Goal: Transaction & Acquisition: Purchase product/service

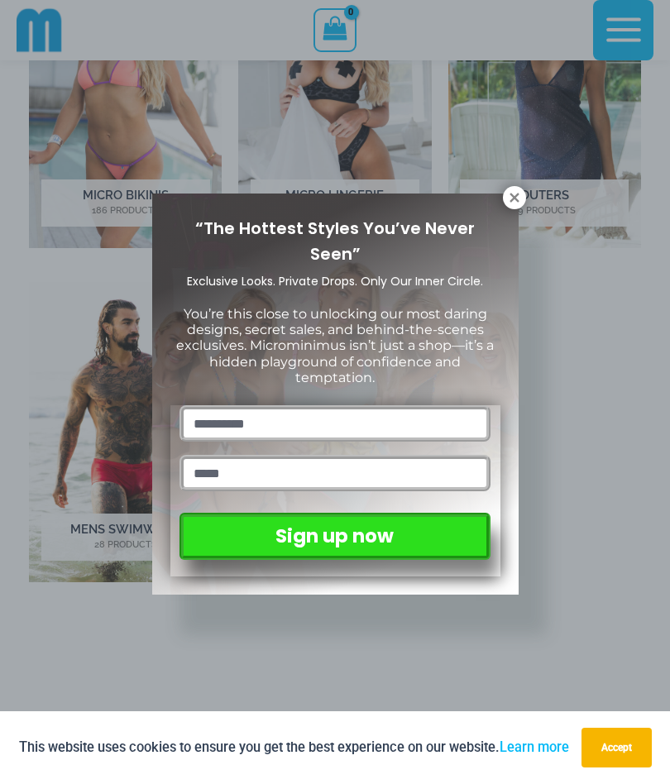
click at [524, 209] on div "“The Hottest Styles You’ve Never Seen” Exclusive Looks. Private Drops. Only Our…" at bounding box center [335, 392] width 670 height 784
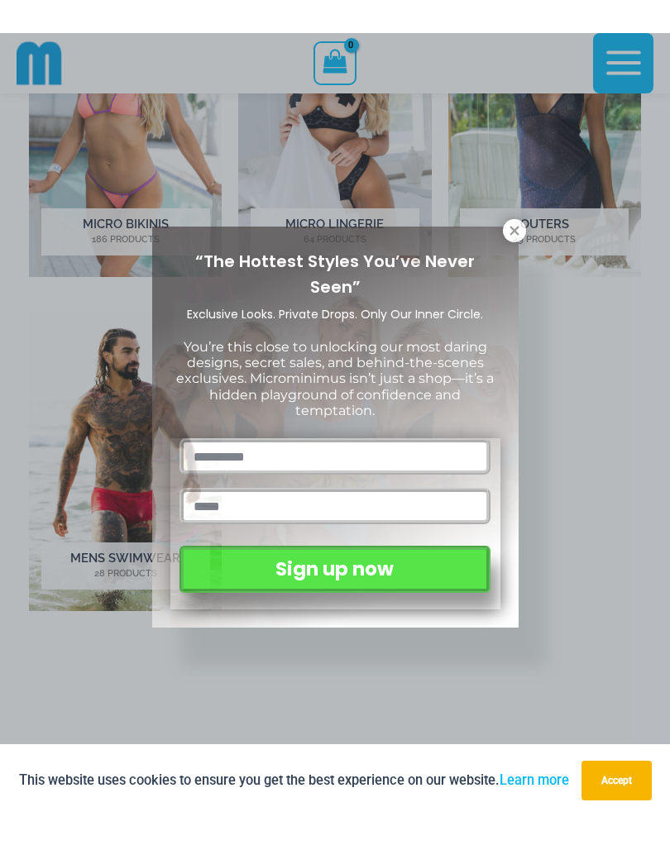
scroll to position [970, 0]
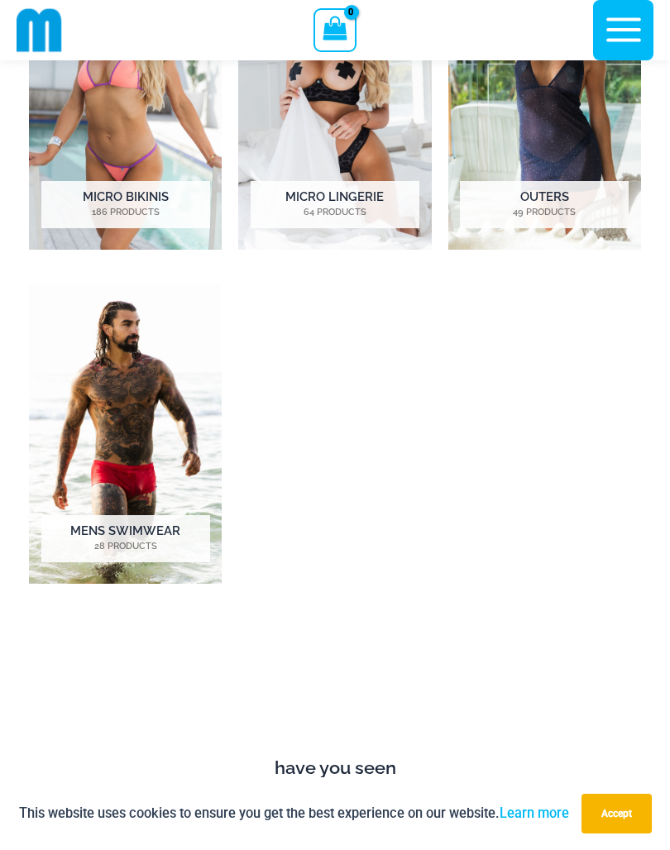
click at [143, 169] on img "Visit product category Micro Bikinis" at bounding box center [125, 100] width 193 height 300
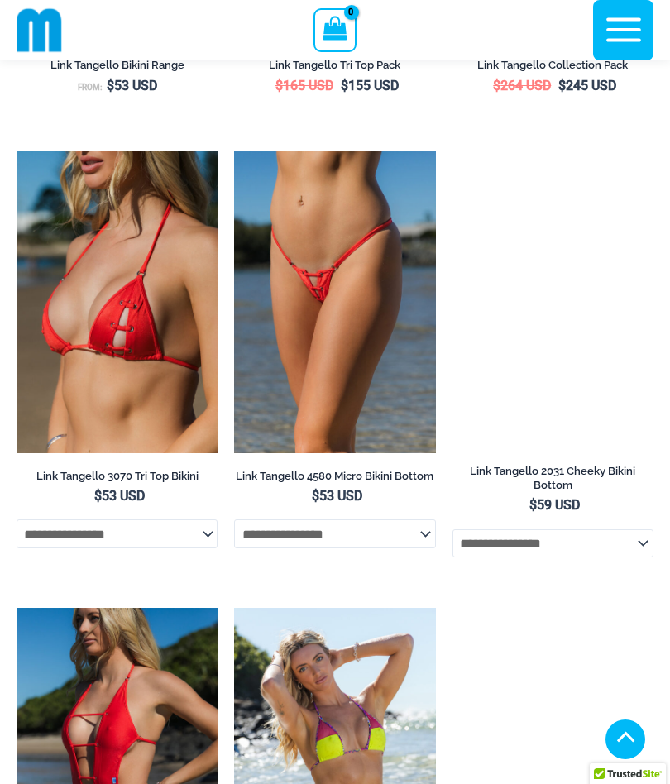
scroll to position [4674, 0]
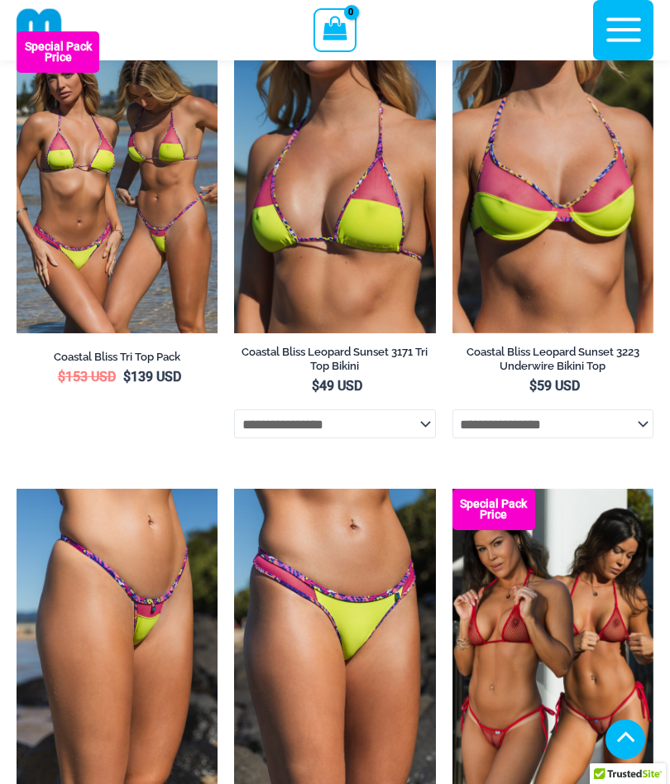
scroll to position [436, 0]
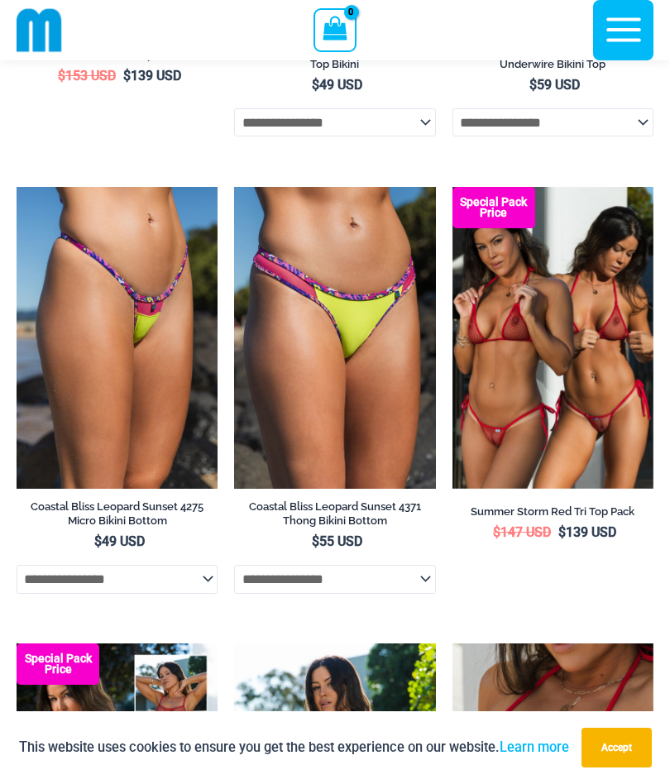
click at [452, 187] on img at bounding box center [452, 187] width 0 height 0
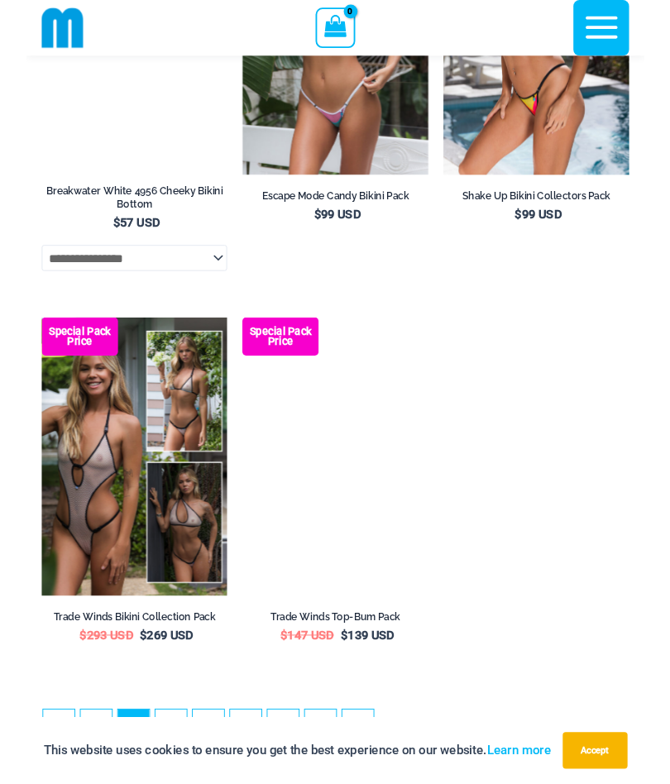
scroll to position [4398, 0]
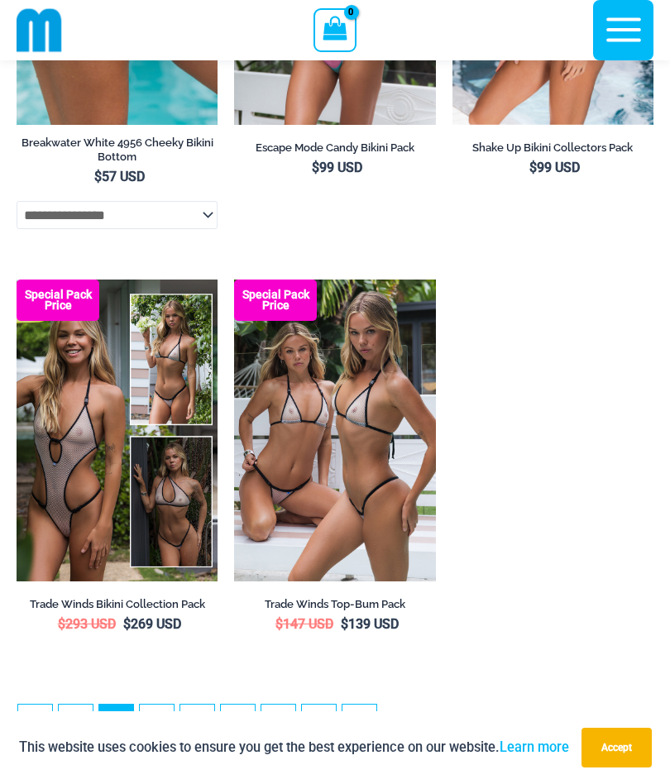
click at [234, 280] on img at bounding box center [234, 280] width 0 height 0
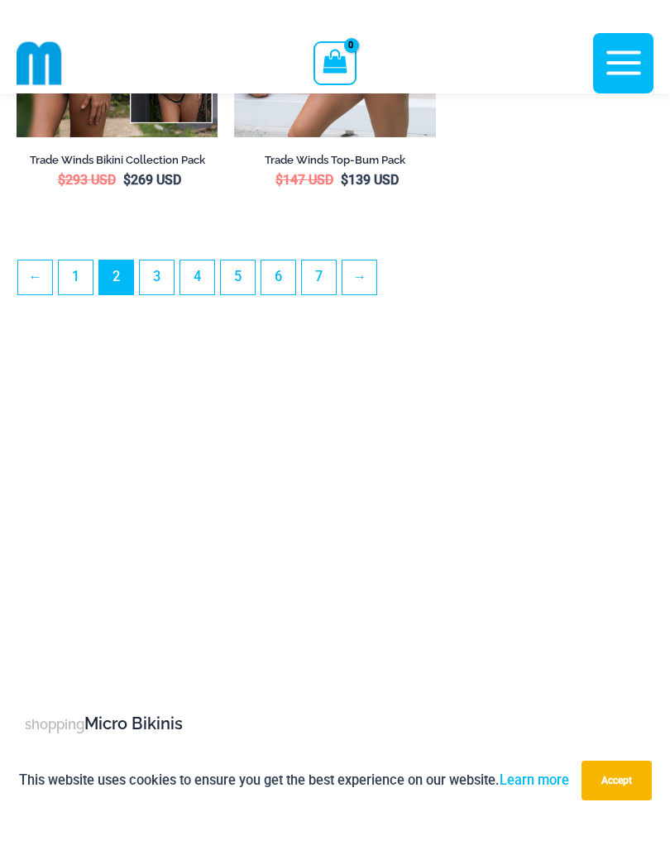
scroll to position [4809, 0]
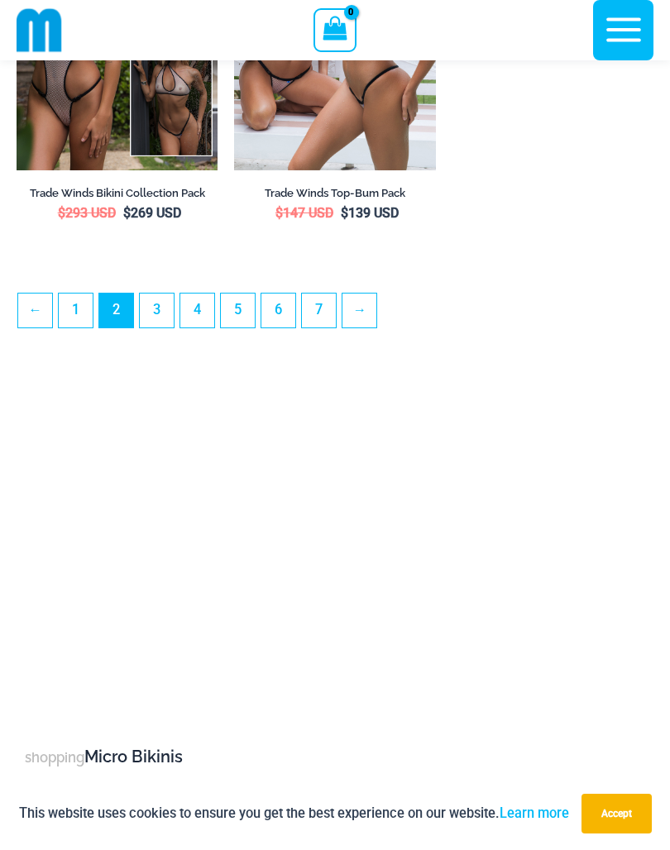
click at [167, 328] on link "3" at bounding box center [157, 311] width 34 height 34
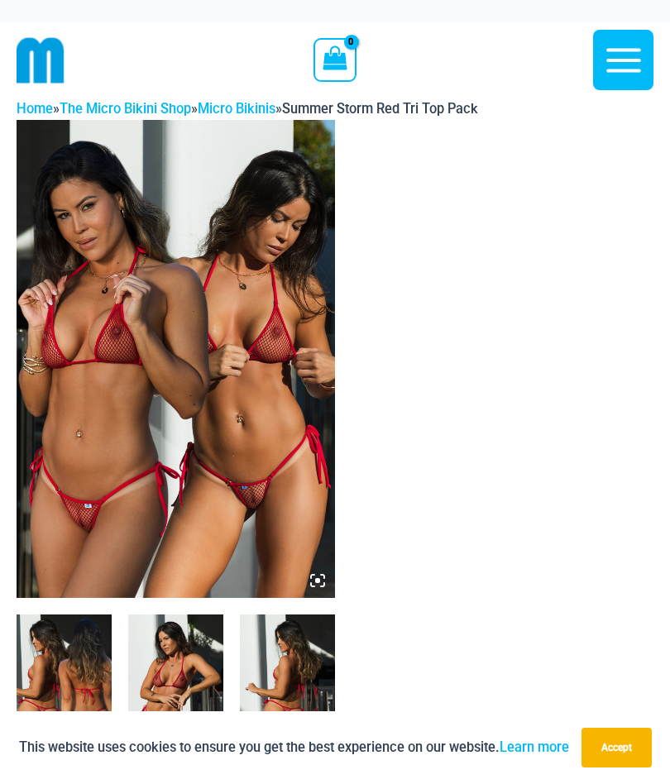
click at [117, 475] on img at bounding box center [176, 359] width 318 height 478
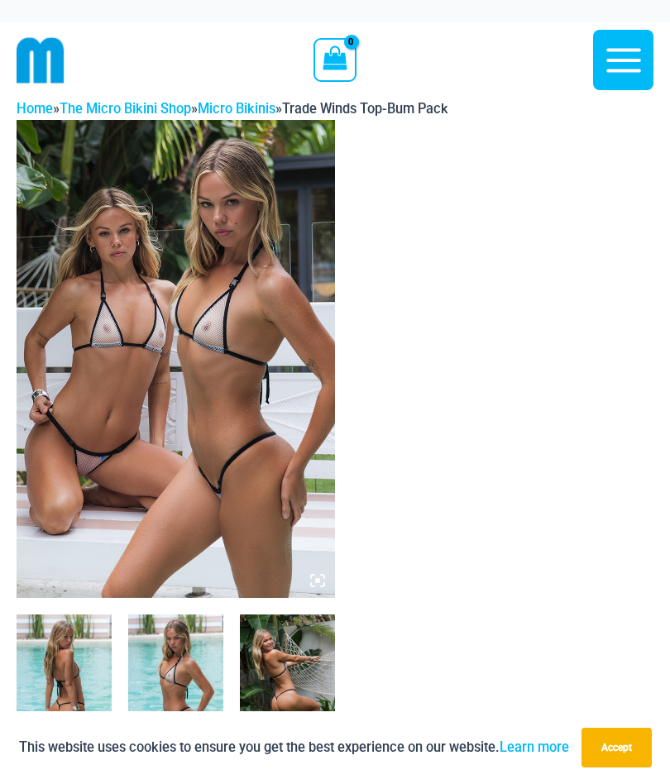
click at [108, 461] on img at bounding box center [176, 359] width 318 height 478
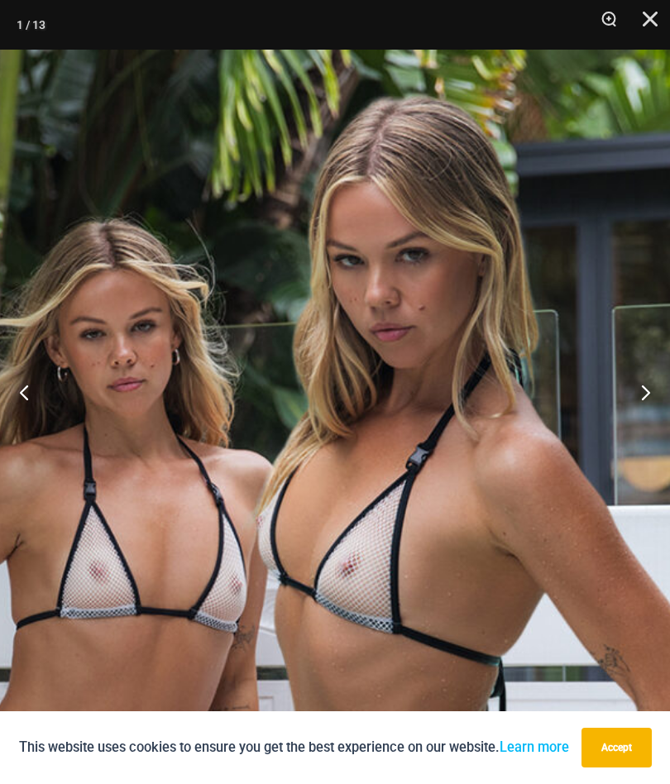
click at [659, 22] on button "Close" at bounding box center [644, 25] width 41 height 50
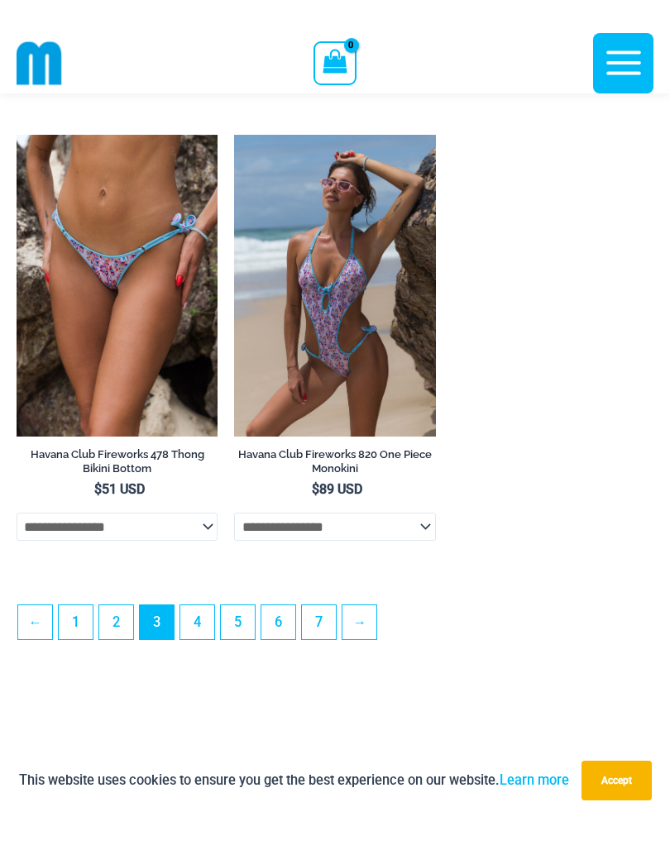
scroll to position [4519, 0]
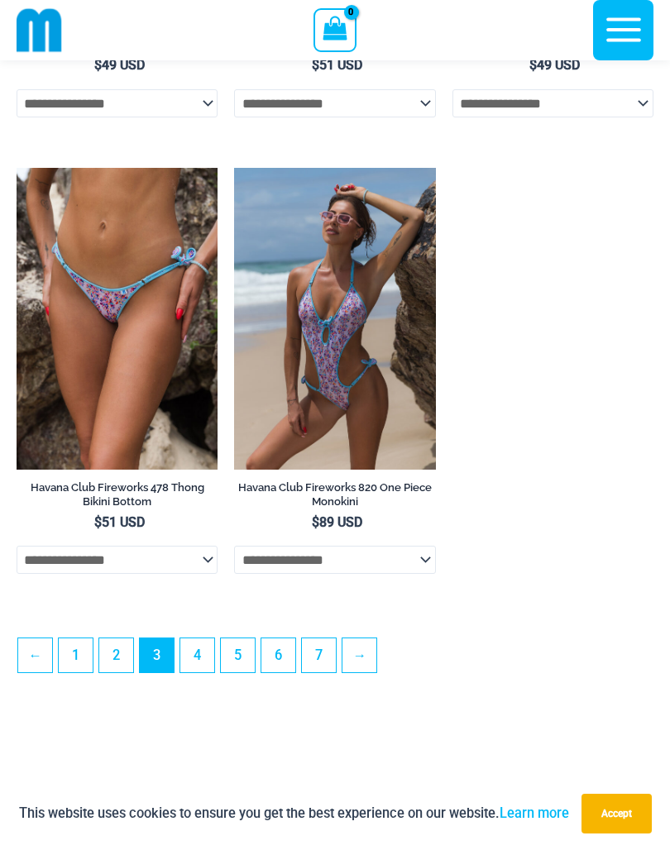
click at [193, 672] on link "4" at bounding box center [197, 655] width 34 height 34
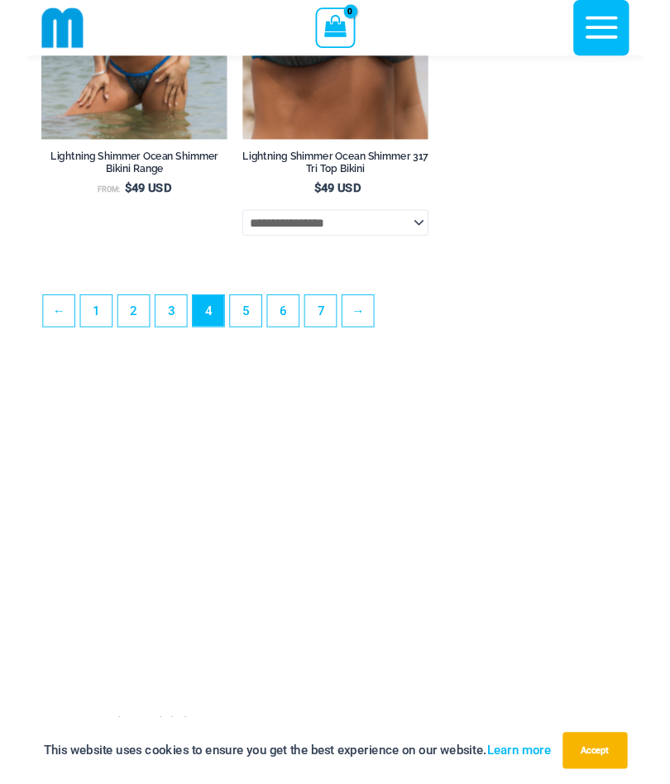
scroll to position [4901, 0]
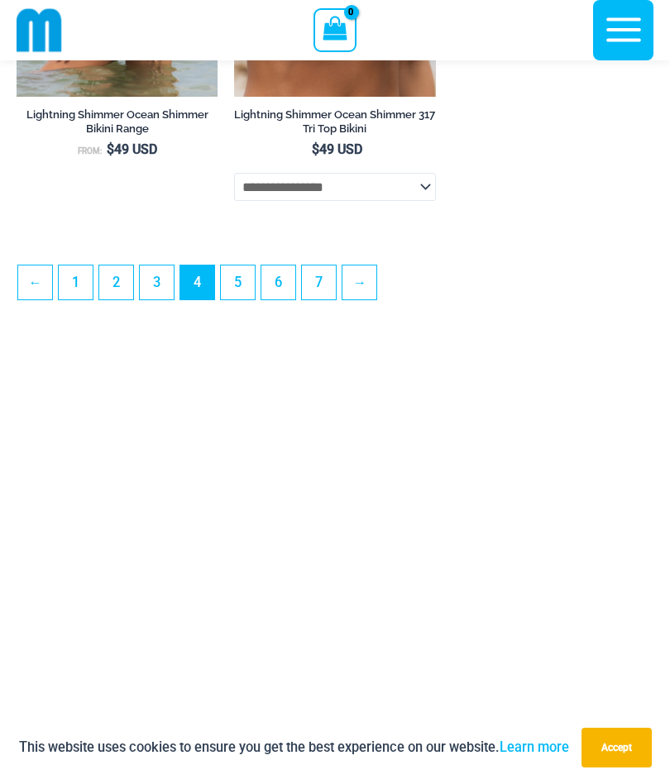
click at [69, 299] on link "1" at bounding box center [76, 282] width 34 height 34
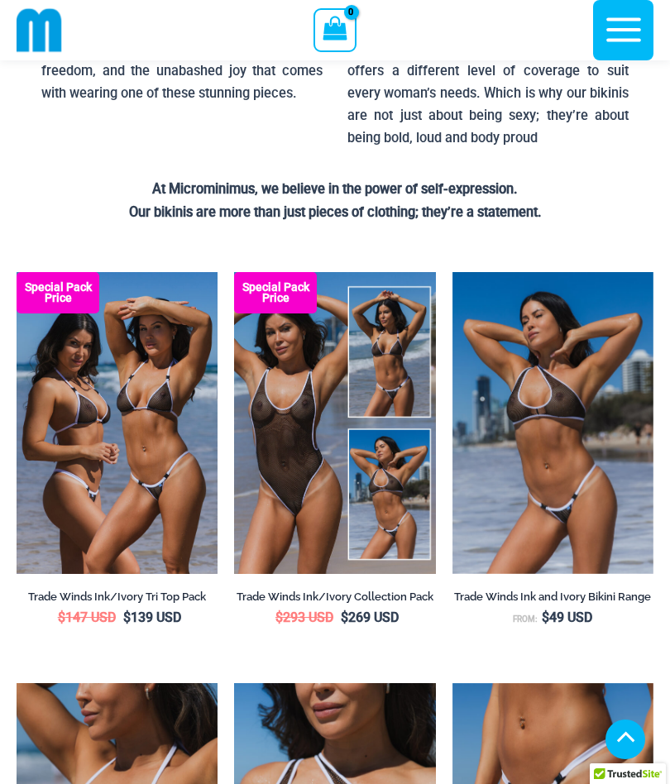
scroll to position [351, 0]
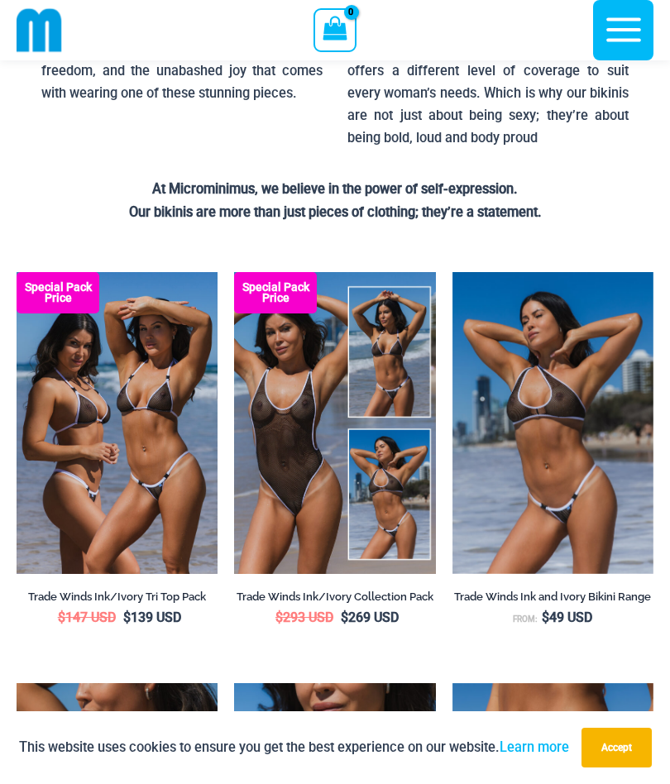
click at [17, 272] on img at bounding box center [17, 272] width 0 height 0
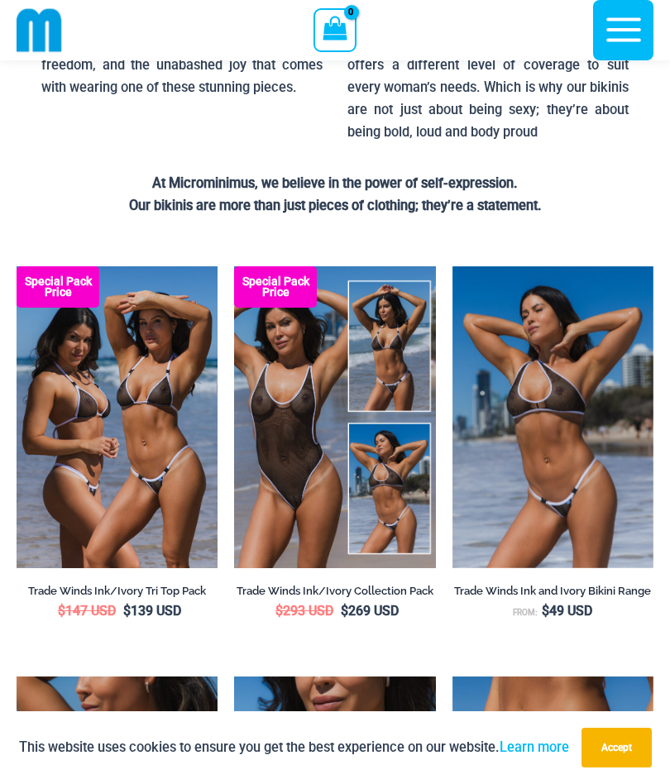
click at [234, 266] on img at bounding box center [234, 266] width 0 height 0
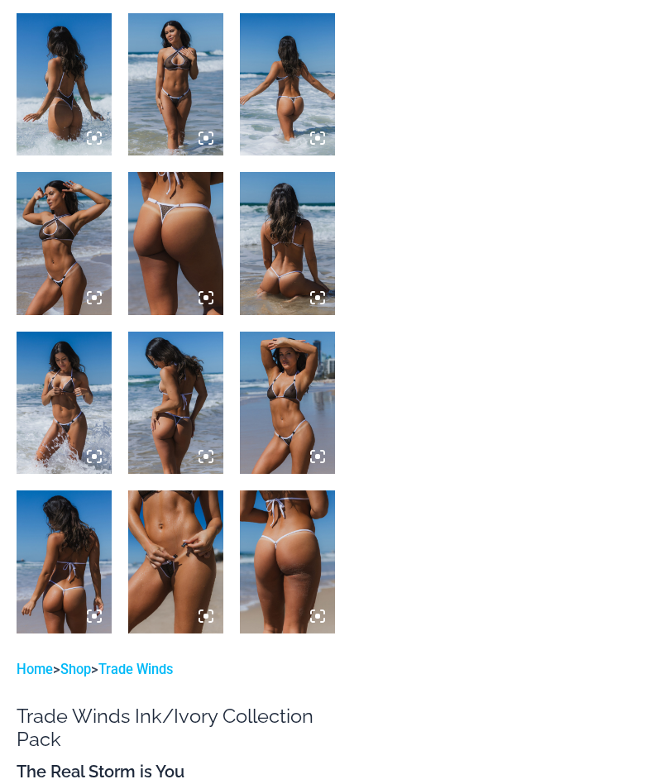
scroll to position [758, 0]
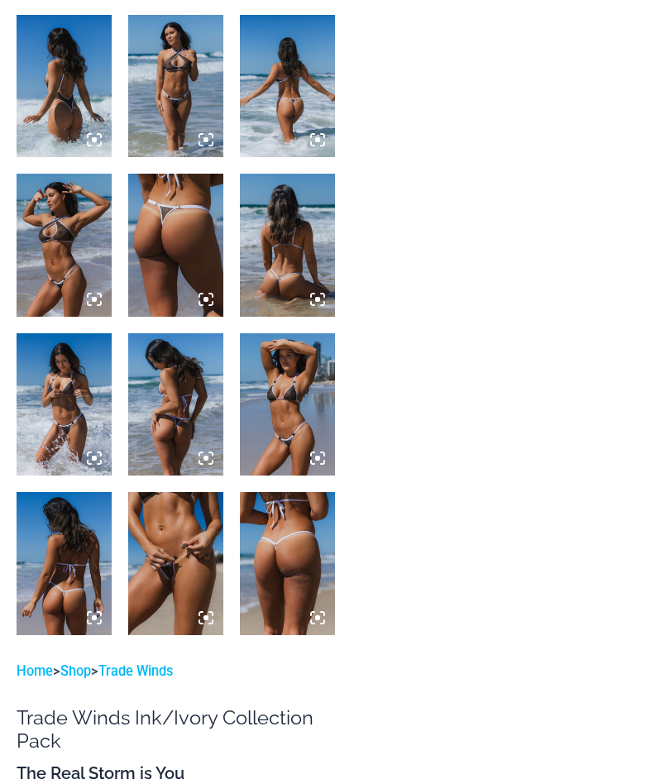
click at [198, 557] on img at bounding box center [175, 563] width 95 height 142
click at [160, 519] on img at bounding box center [175, 563] width 95 height 142
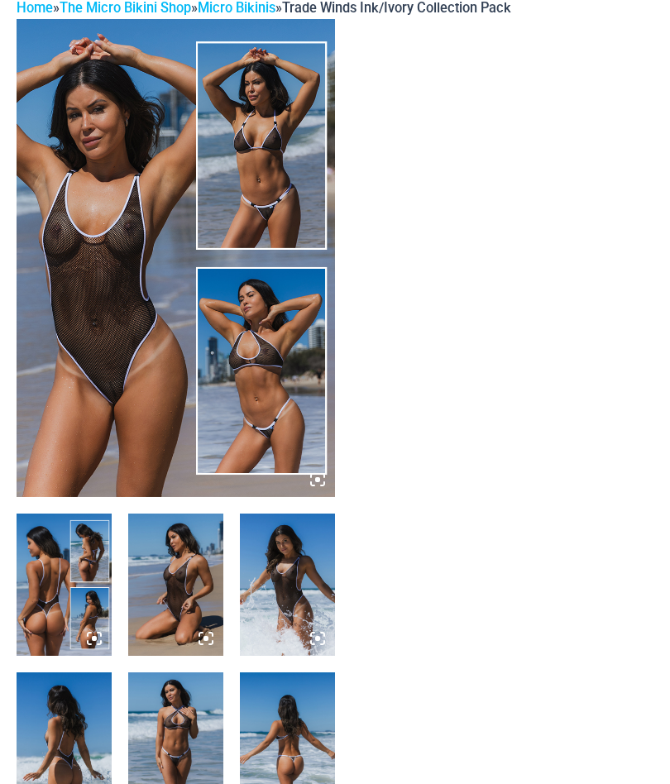
scroll to position [51, 0]
